Goal: Task Accomplishment & Management: Manage account settings

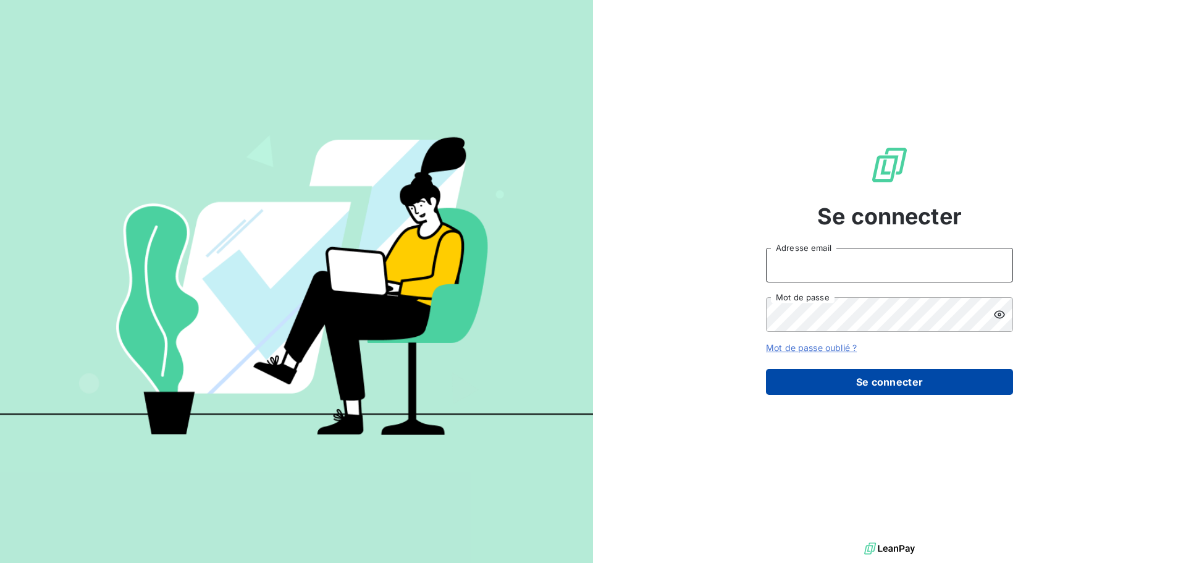
type input "[PERSON_NAME][EMAIL_ADDRESS][DOMAIN_NAME]"
click at [903, 380] on button "Se connecter" at bounding box center [889, 382] width 247 height 26
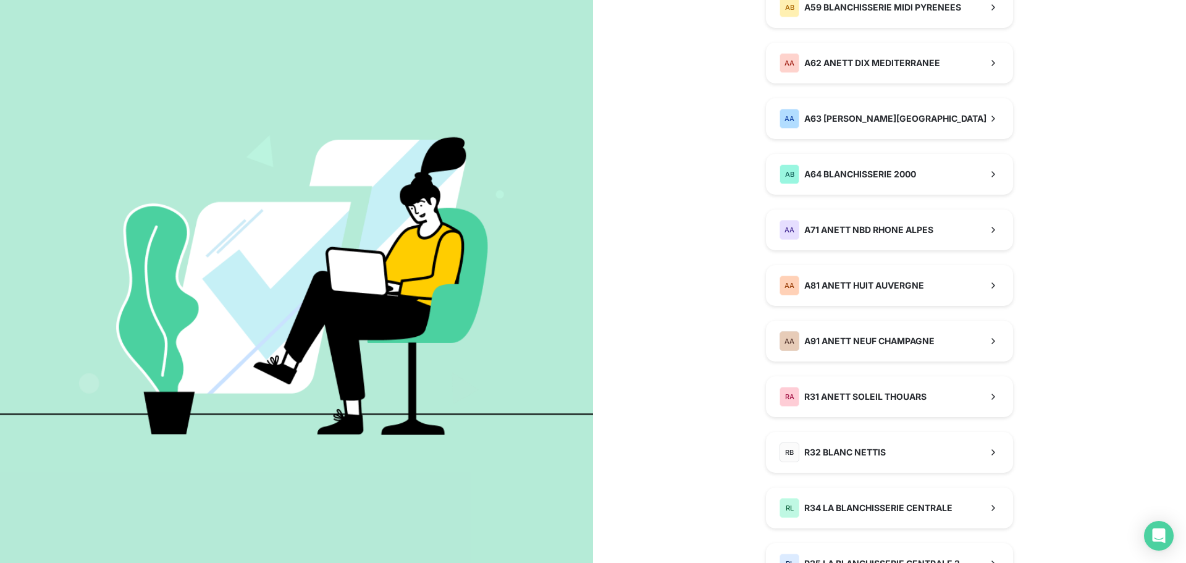
scroll to position [691, 0]
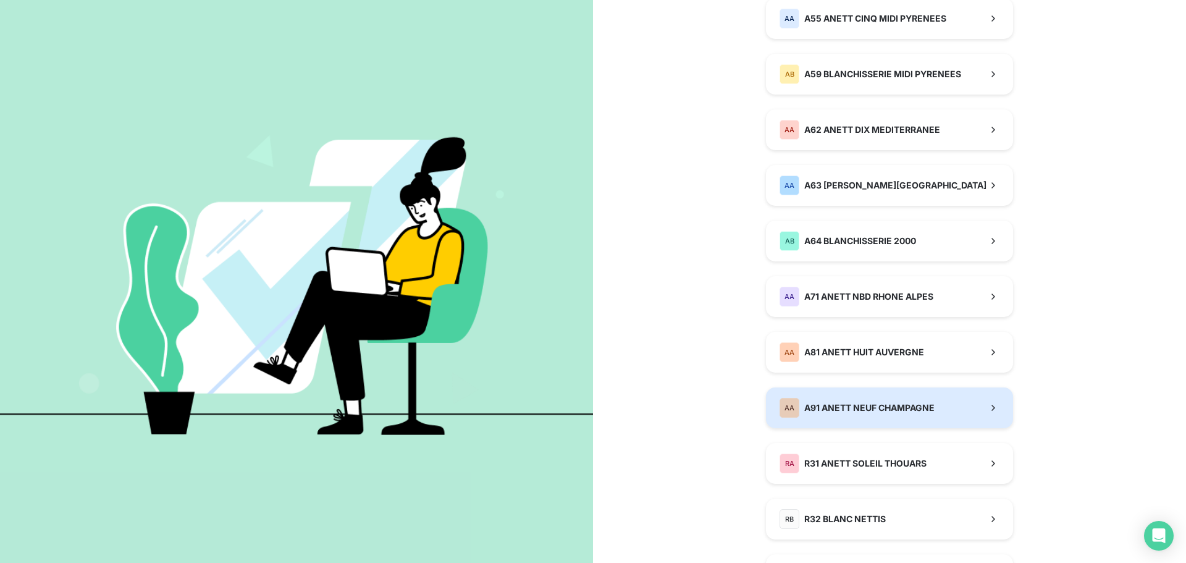
click at [803, 414] on div "AA A91 ANETT NEUF CHAMPAGNE" at bounding box center [857, 408] width 155 height 20
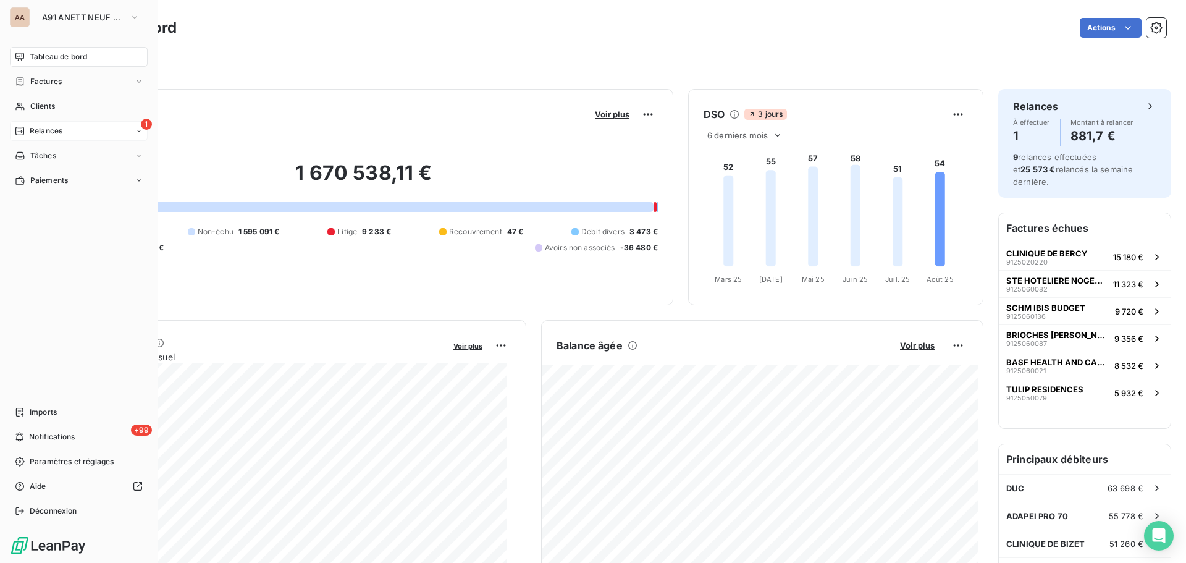
click at [48, 138] on div "1 Relances" at bounding box center [79, 131] width 138 height 20
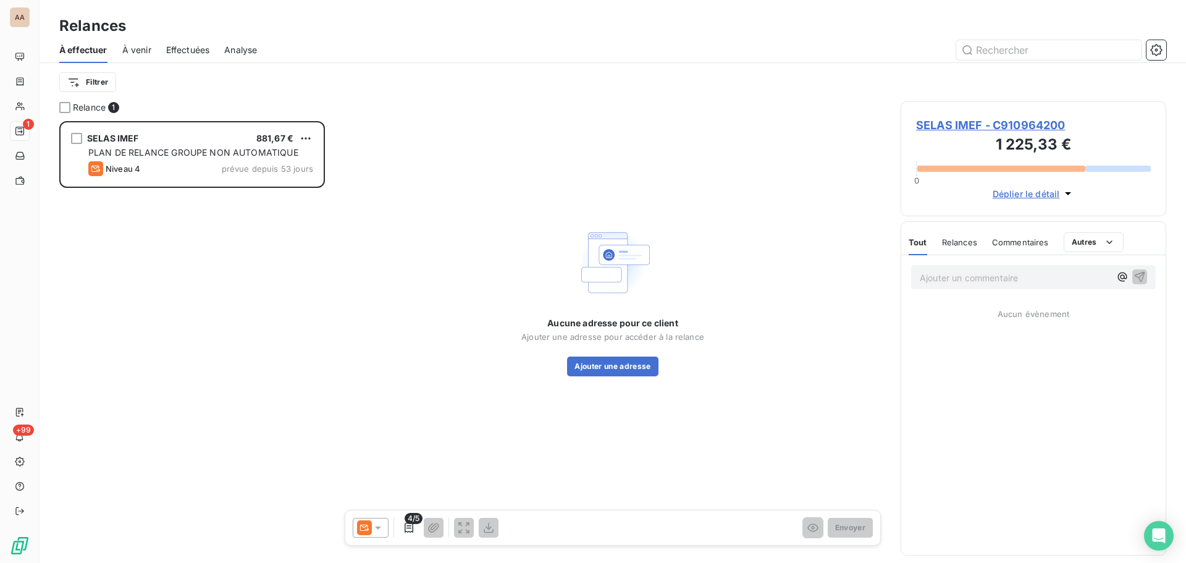
scroll to position [432, 256]
click at [127, 48] on span "À venir" at bounding box center [136, 50] width 29 height 12
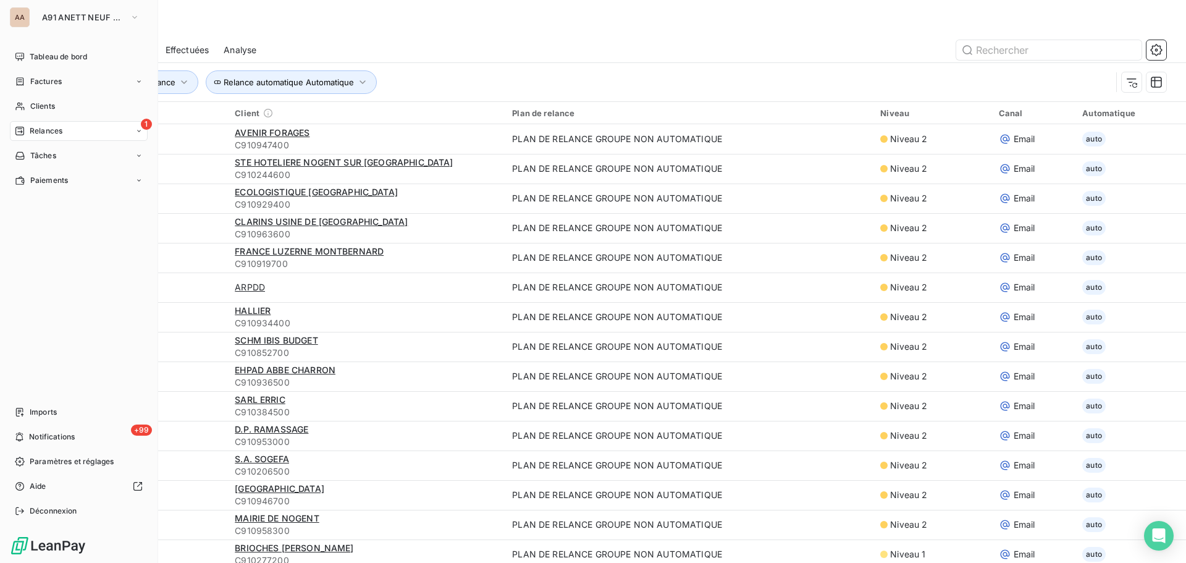
click at [23, 130] on icon at bounding box center [19, 131] width 9 height 9
click at [55, 132] on span "Relances" at bounding box center [46, 130] width 33 height 11
click at [78, 131] on div "1 Relances" at bounding box center [79, 131] width 138 height 20
click at [75, 134] on div "1 Relances" at bounding box center [79, 131] width 138 height 20
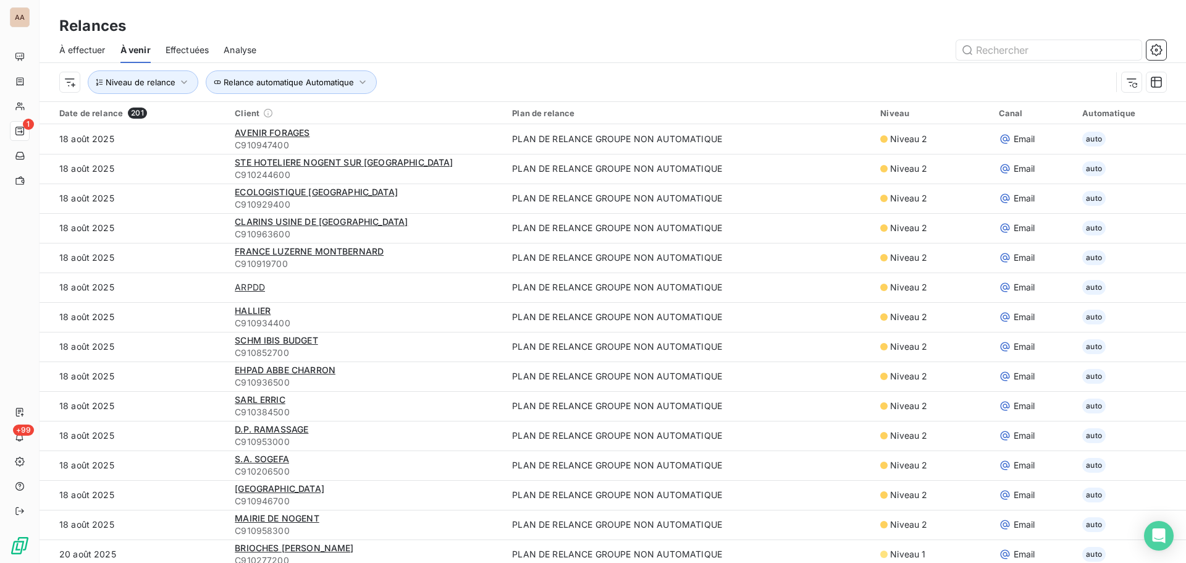
click at [84, 46] on span "À effectuer" at bounding box center [82, 50] width 46 height 12
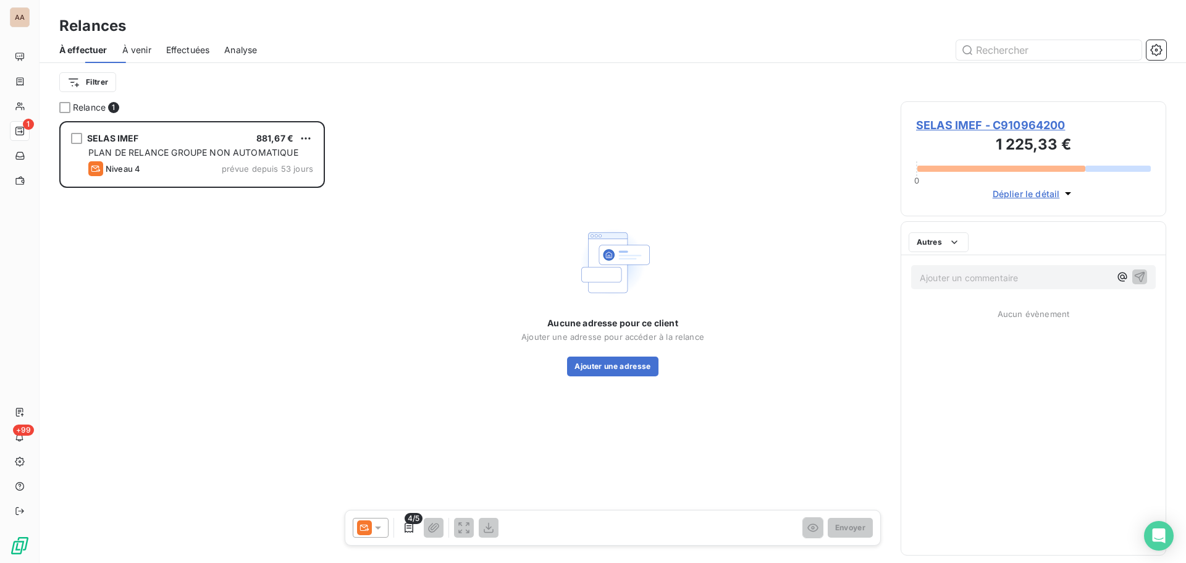
scroll to position [432, 256]
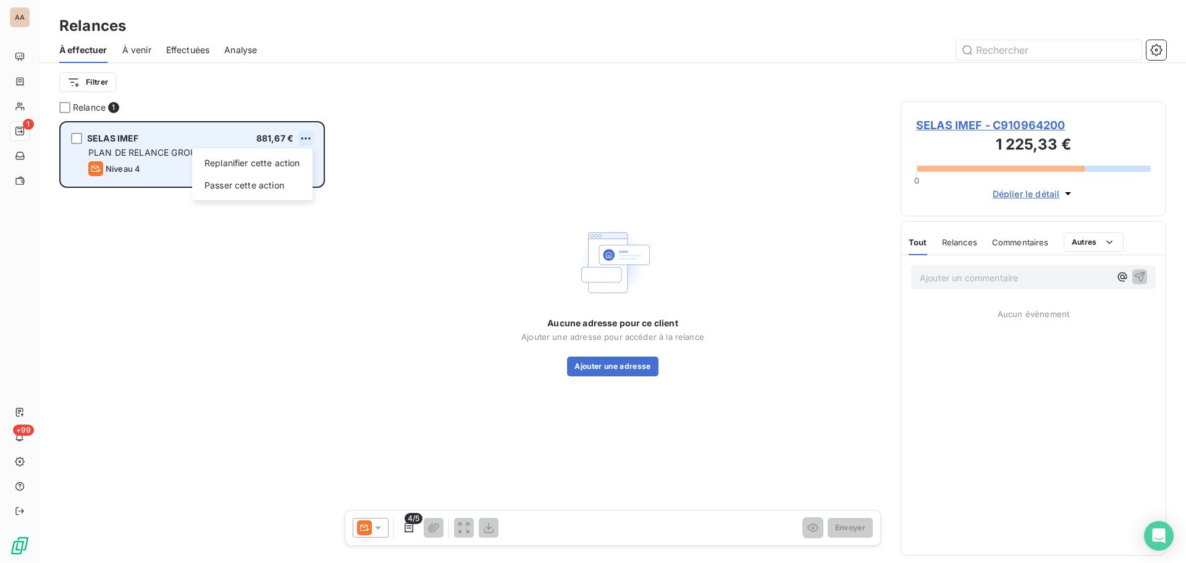
click at [304, 137] on html "AA 1 +99 Relances À effectuer À venir Effectuées Analyse Filtrer Relance 1 SELA…" at bounding box center [593, 281] width 1186 height 563
click at [286, 166] on div "Replanifier cette action" at bounding box center [252, 163] width 111 height 20
select select "7"
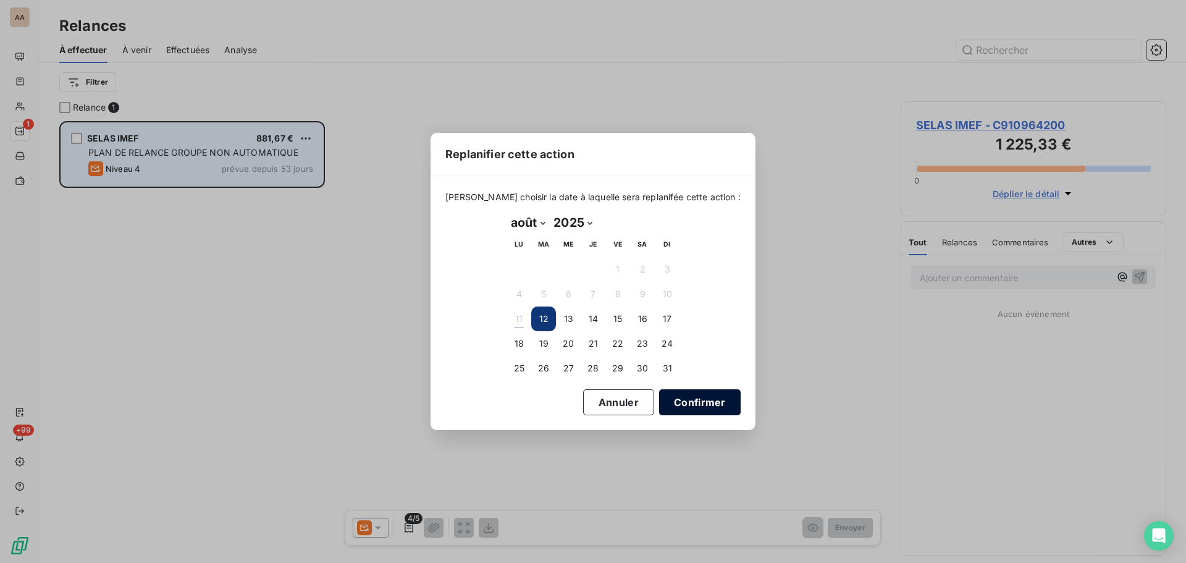
click at [664, 402] on button "Confirmer" at bounding box center [700, 402] width 82 height 26
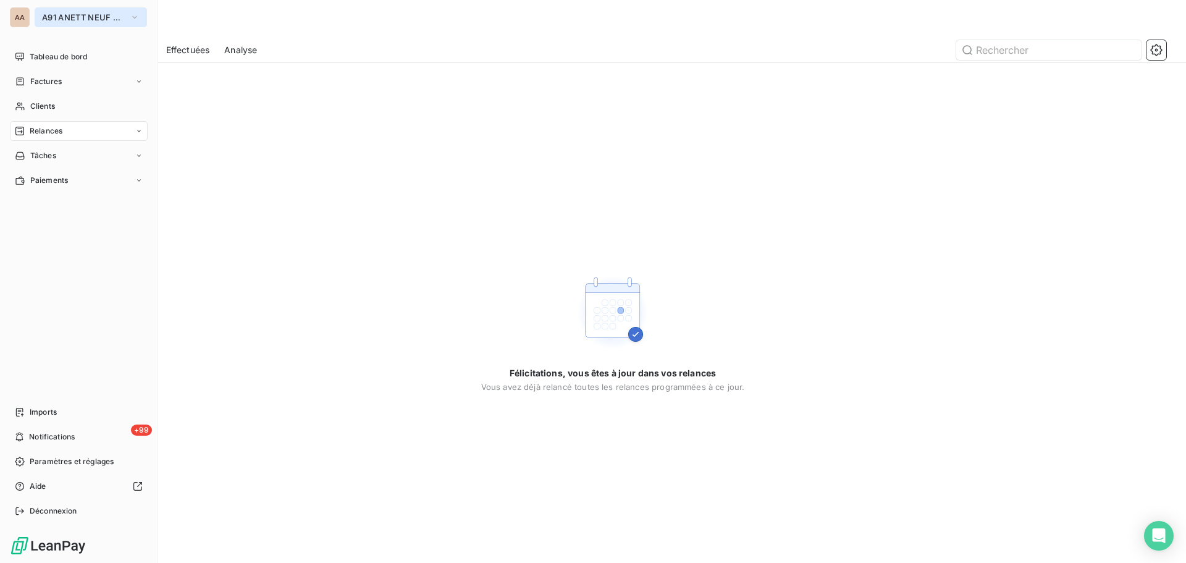
click at [54, 17] on span "A91 ANETT NEUF CHAMPAGNE" at bounding box center [83, 17] width 83 height 10
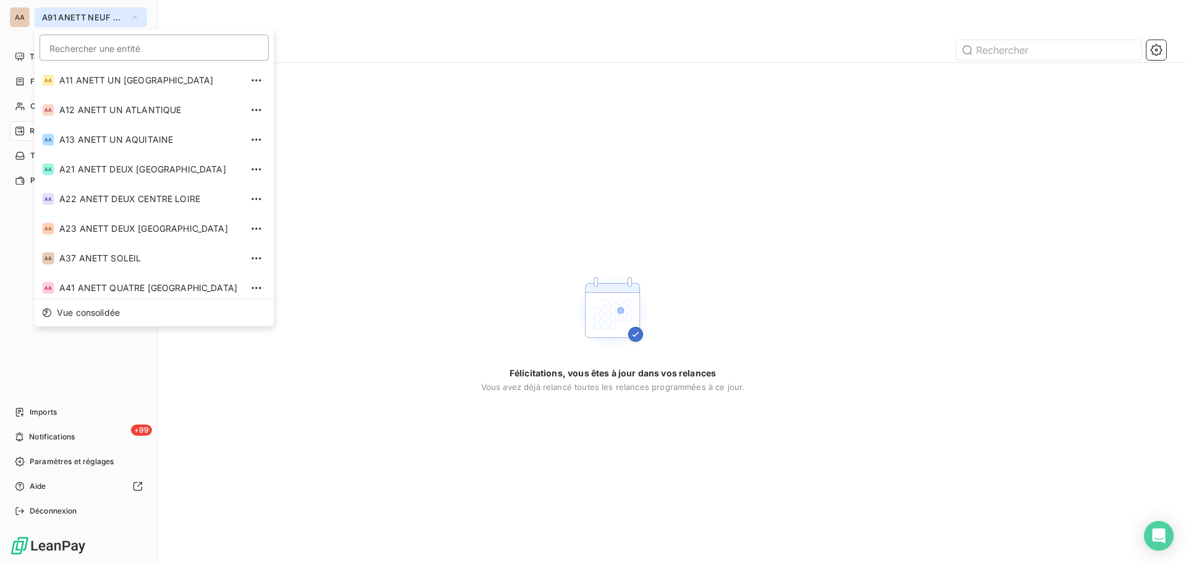
scroll to position [301, 0]
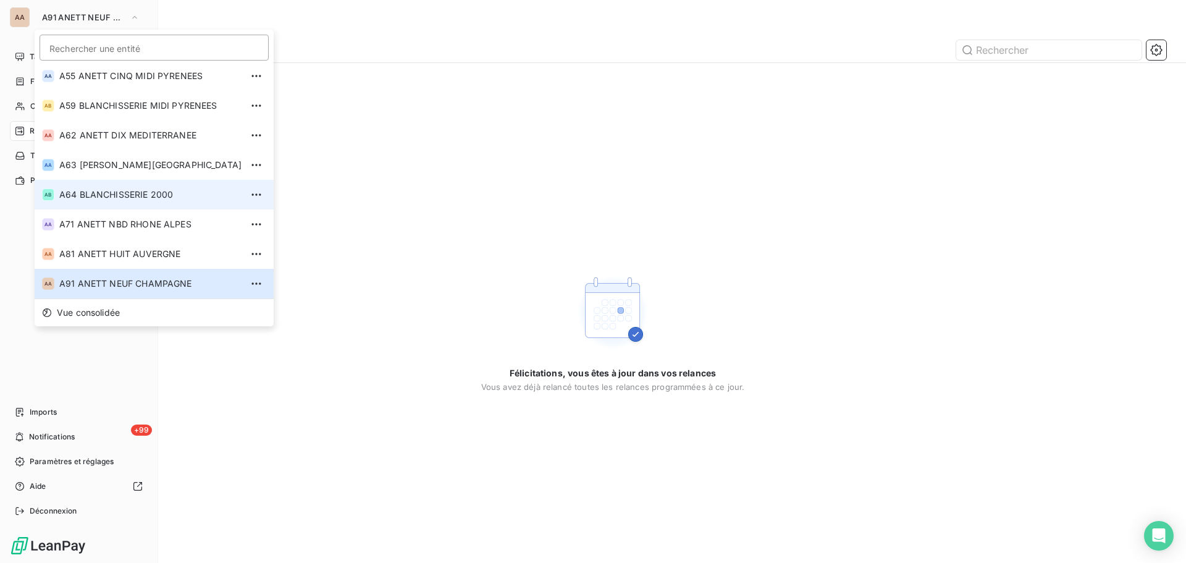
click at [124, 190] on span "A64 BLANCHISSERIE 2000" at bounding box center [150, 194] width 182 height 12
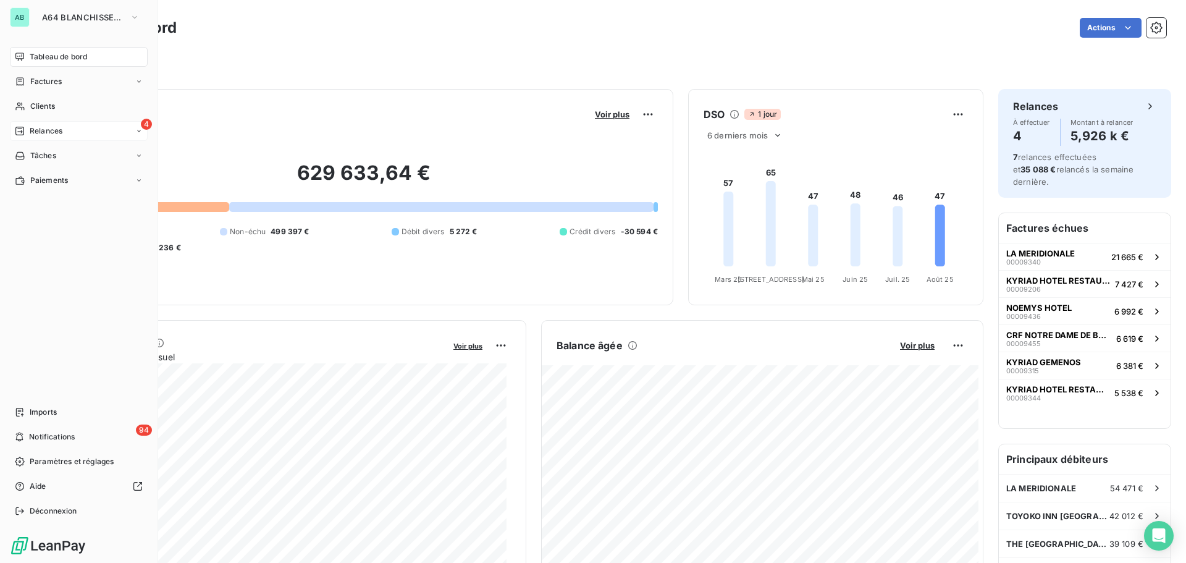
click at [30, 136] on span "Relances" at bounding box center [46, 130] width 33 height 11
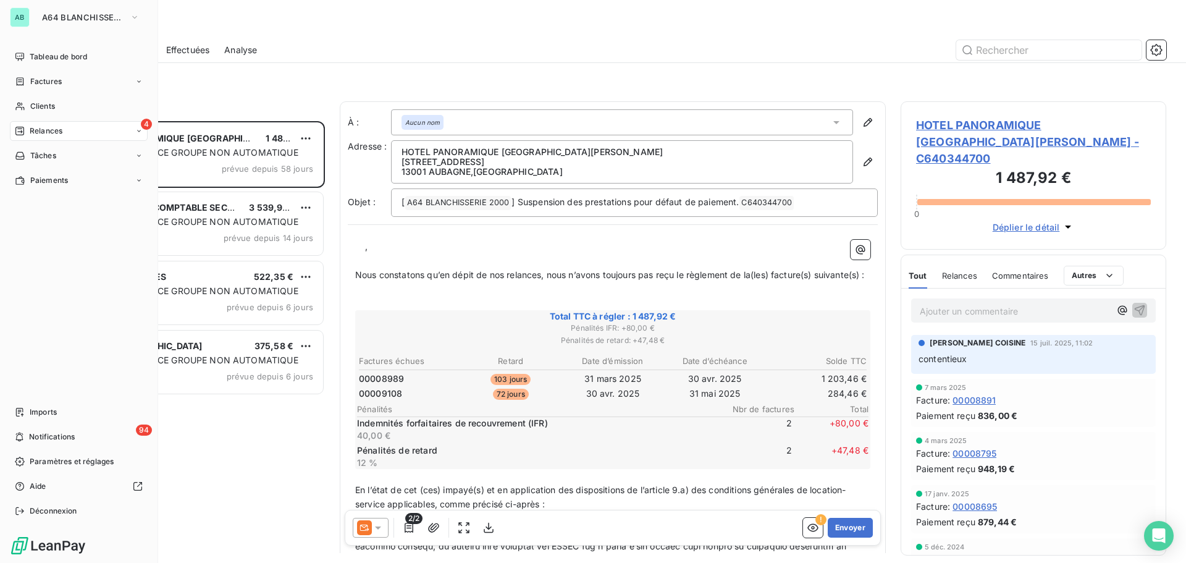
scroll to position [432, 256]
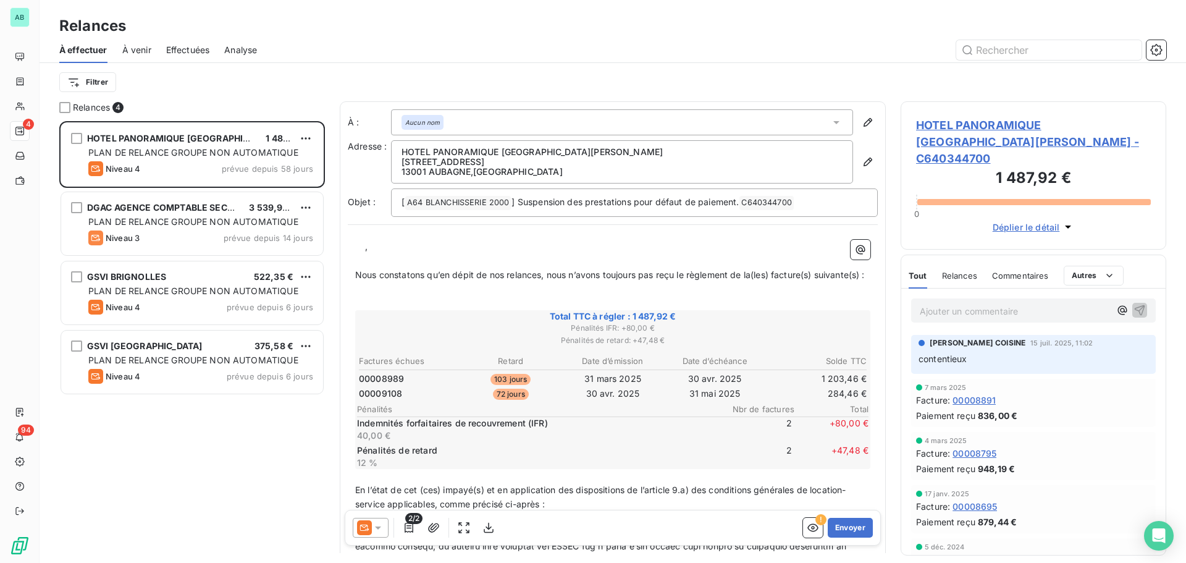
click at [133, 53] on span "À venir" at bounding box center [136, 50] width 29 height 12
